Goal: Task Accomplishment & Management: Manage account settings

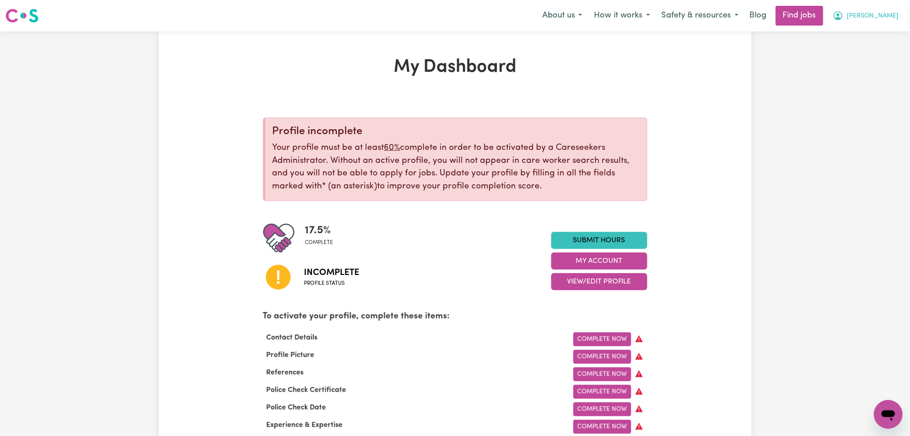
click at [871, 21] on button "[PERSON_NAME]" at bounding box center [866, 15] width 78 height 19
click at [858, 71] on link "Logout" at bounding box center [868, 68] width 71 height 17
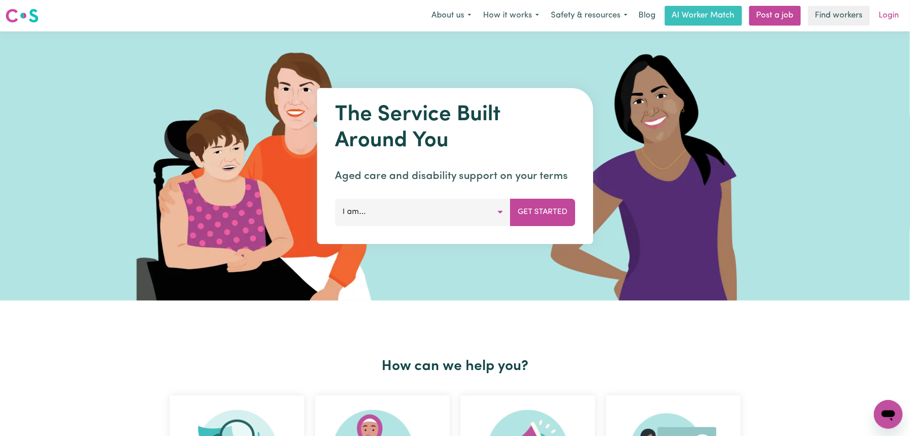
click at [887, 20] on link "Login" at bounding box center [888, 16] width 31 height 20
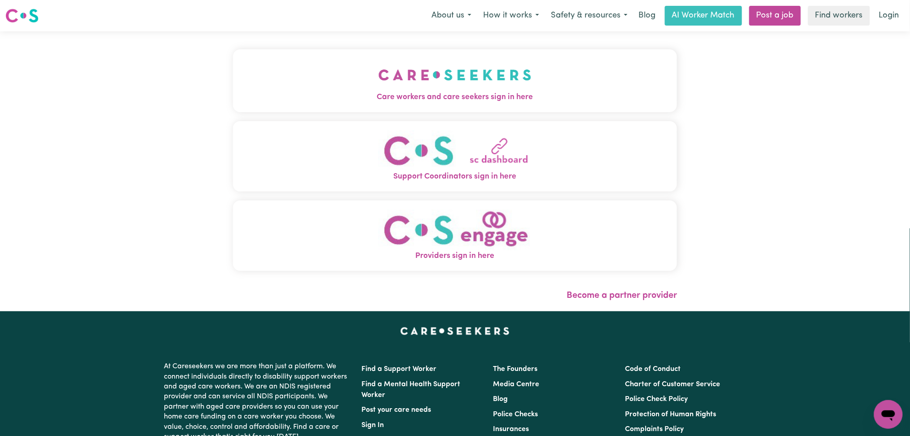
click at [384, 90] on button "Care workers and care seekers sign in here" at bounding box center [455, 80] width 444 height 63
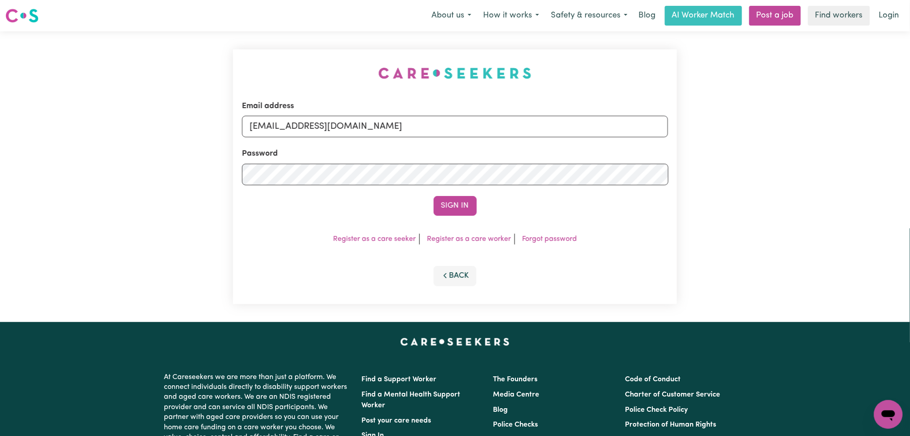
click at [342, 139] on form "Email address [EMAIL_ADDRESS][DOMAIN_NAME] Password Sign In" at bounding box center [455, 158] width 426 height 115
click at [336, 128] on input "[EMAIL_ADDRESS][DOMAIN_NAME]" at bounding box center [455, 127] width 426 height 22
drag, startPoint x: 297, startPoint y: 126, endPoint x: 540, endPoint y: 126, distance: 243.3
click at [540, 126] on input "Superuser~[EMAIL_ADDRESS][DOMAIN_NAME]" at bounding box center [455, 127] width 426 height 22
type input "Superuser~[EMAIL_ADDRESS][DOMAIN_NAME]"
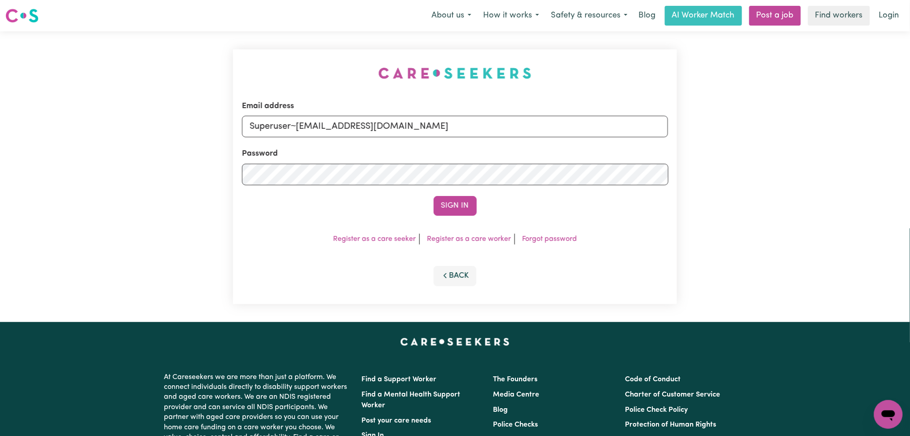
click at [434, 196] on button "Sign In" at bounding box center [455, 206] width 43 height 20
